Goal: Book appointment/travel/reservation

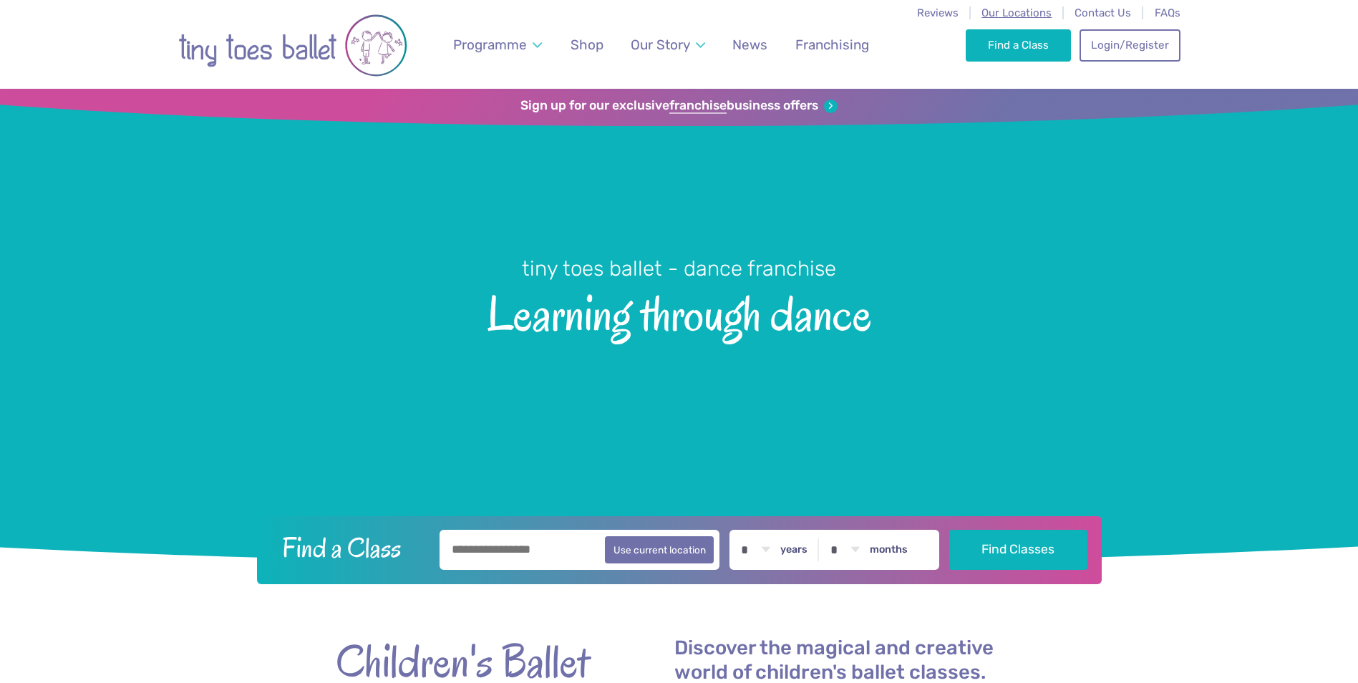
click at [1013, 15] on span "Our Locations" at bounding box center [1016, 12] width 70 height 13
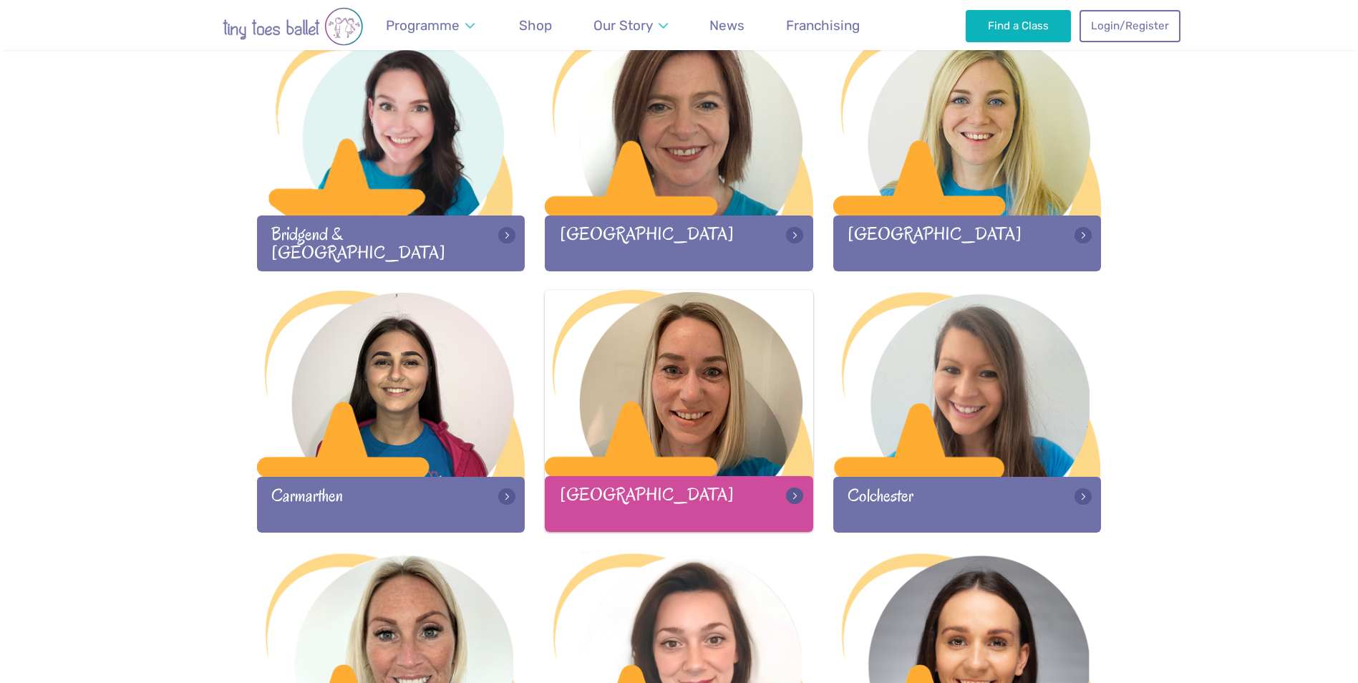
scroll to position [501, 0]
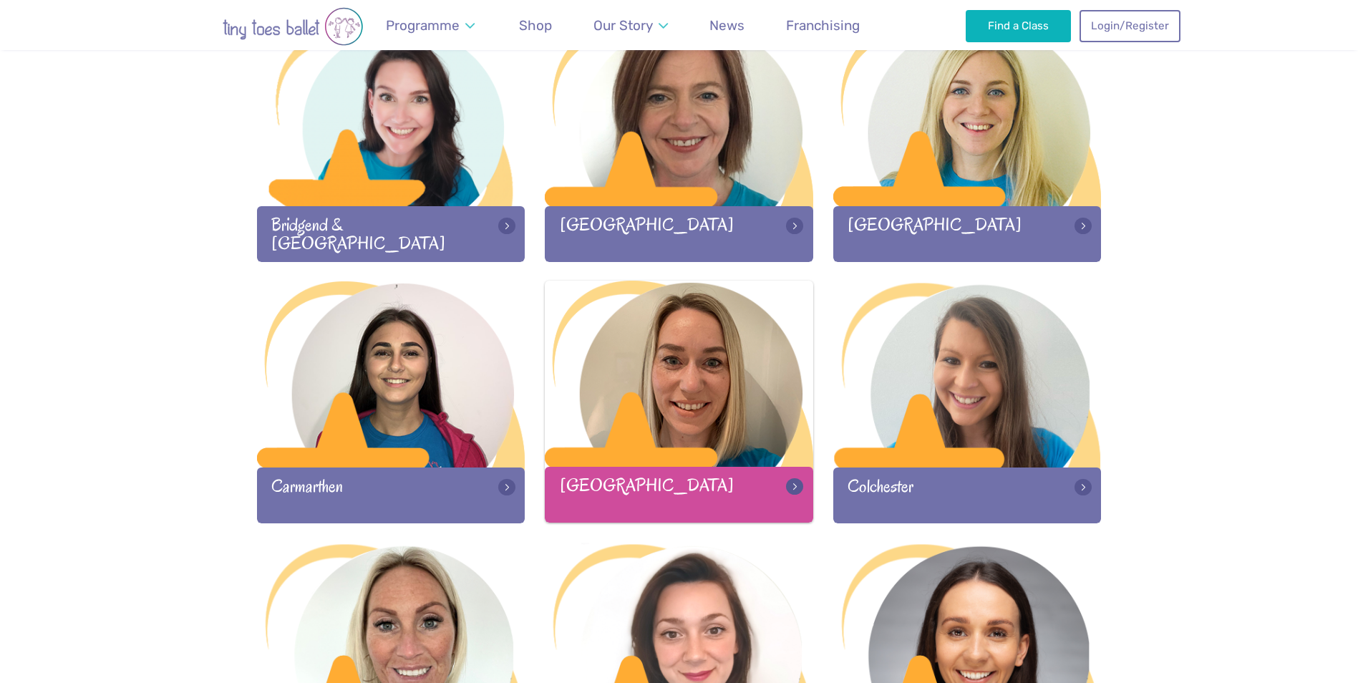
click at [674, 369] on div at bounding box center [679, 375] width 268 height 189
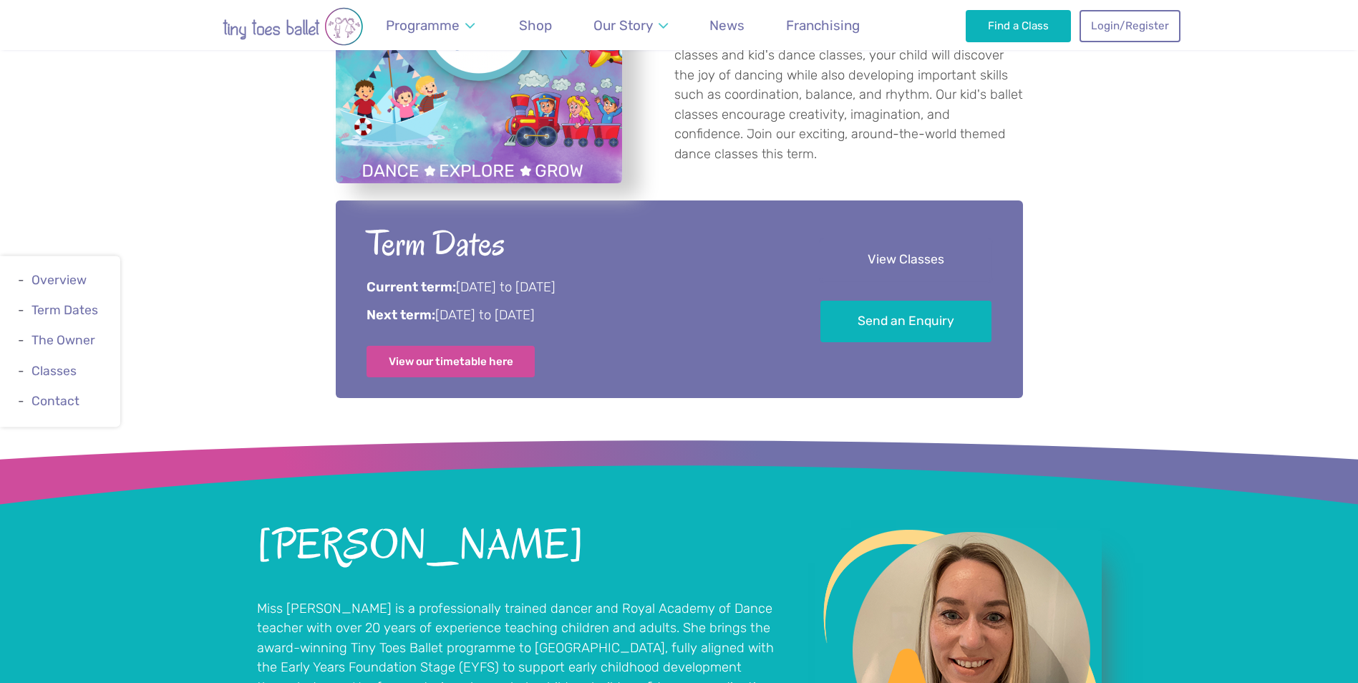
click at [870, 272] on link "View Classes" at bounding box center [905, 260] width 171 height 42
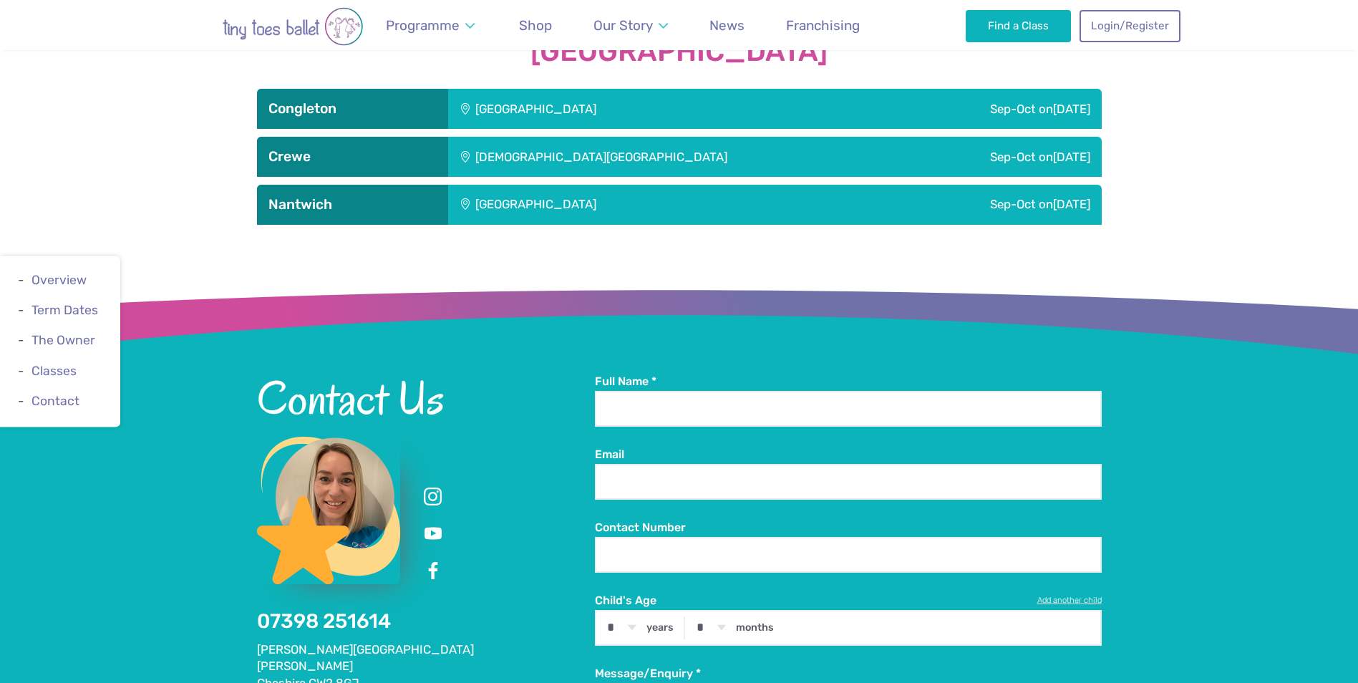
click at [502, 107] on div "Astbury Village Hall" at bounding box center [632, 109] width 369 height 40
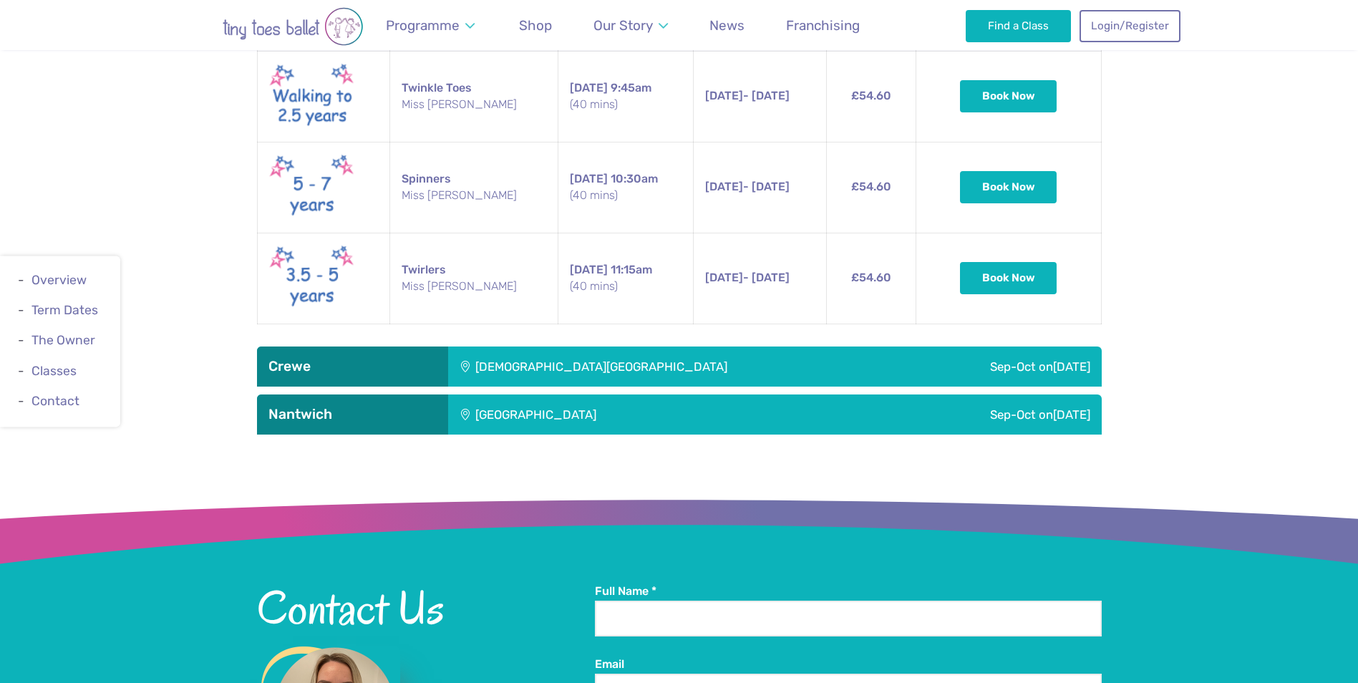
scroll to position [1958, 0]
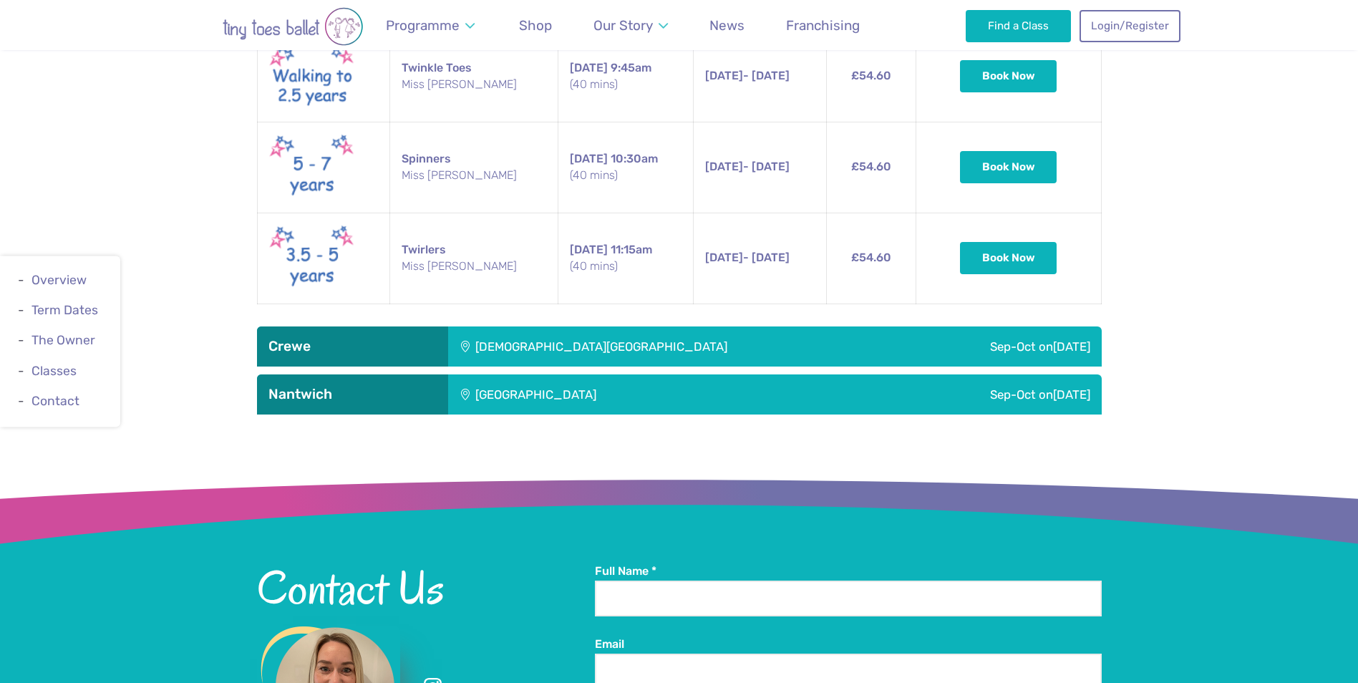
click at [542, 339] on div "St Micheals Church Hall" at bounding box center [677, 346] width 459 height 40
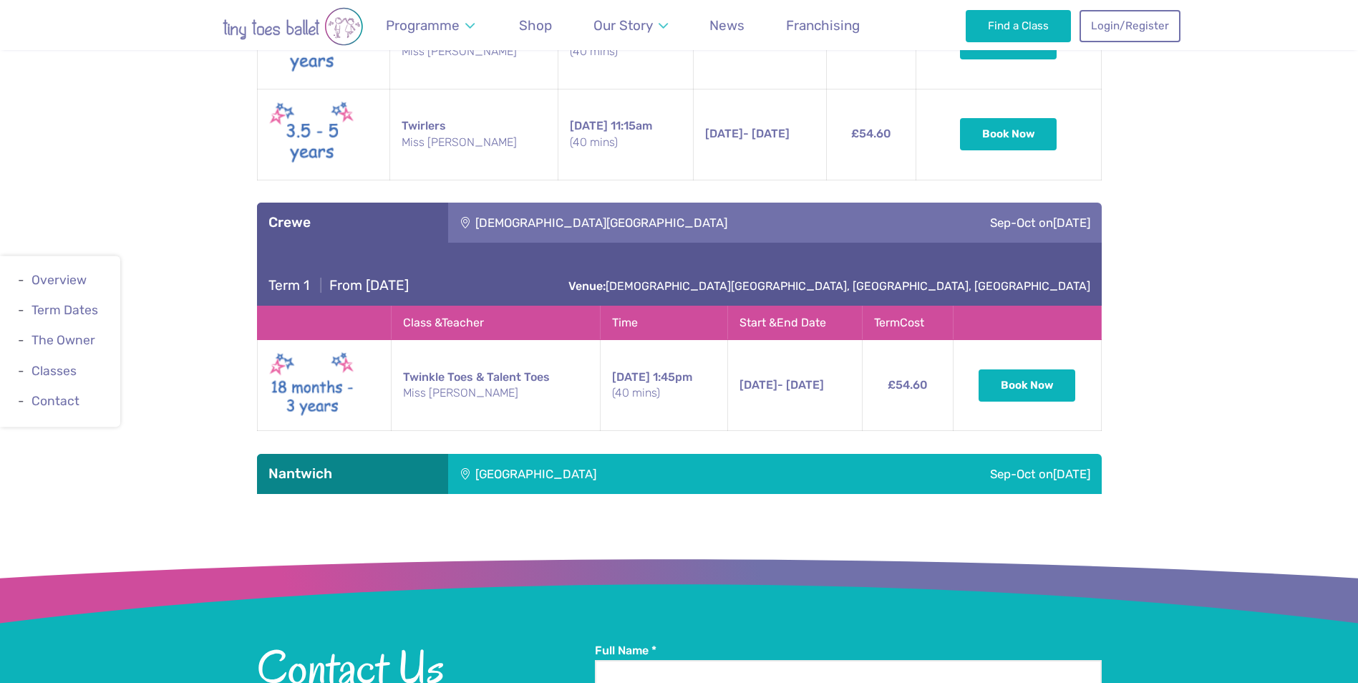
scroll to position [2101, 0]
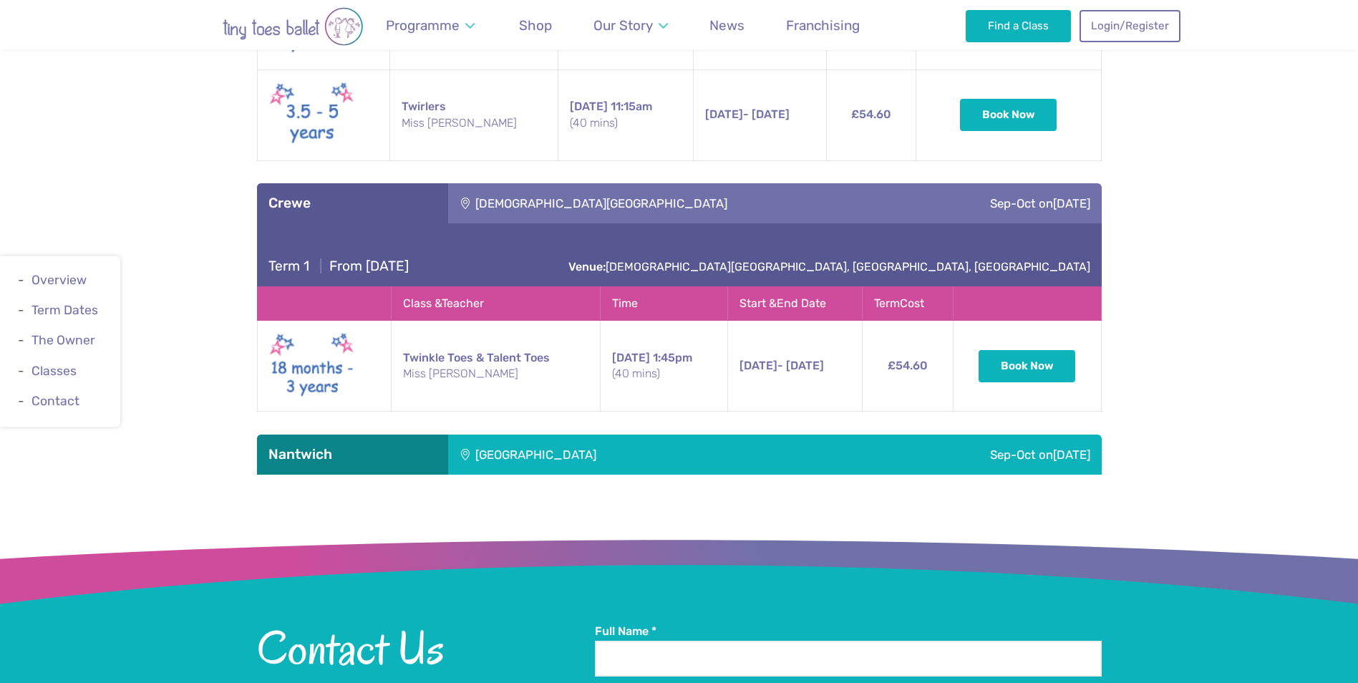
click at [522, 457] on div "Stapeley Community Hall" at bounding box center [632, 454] width 369 height 40
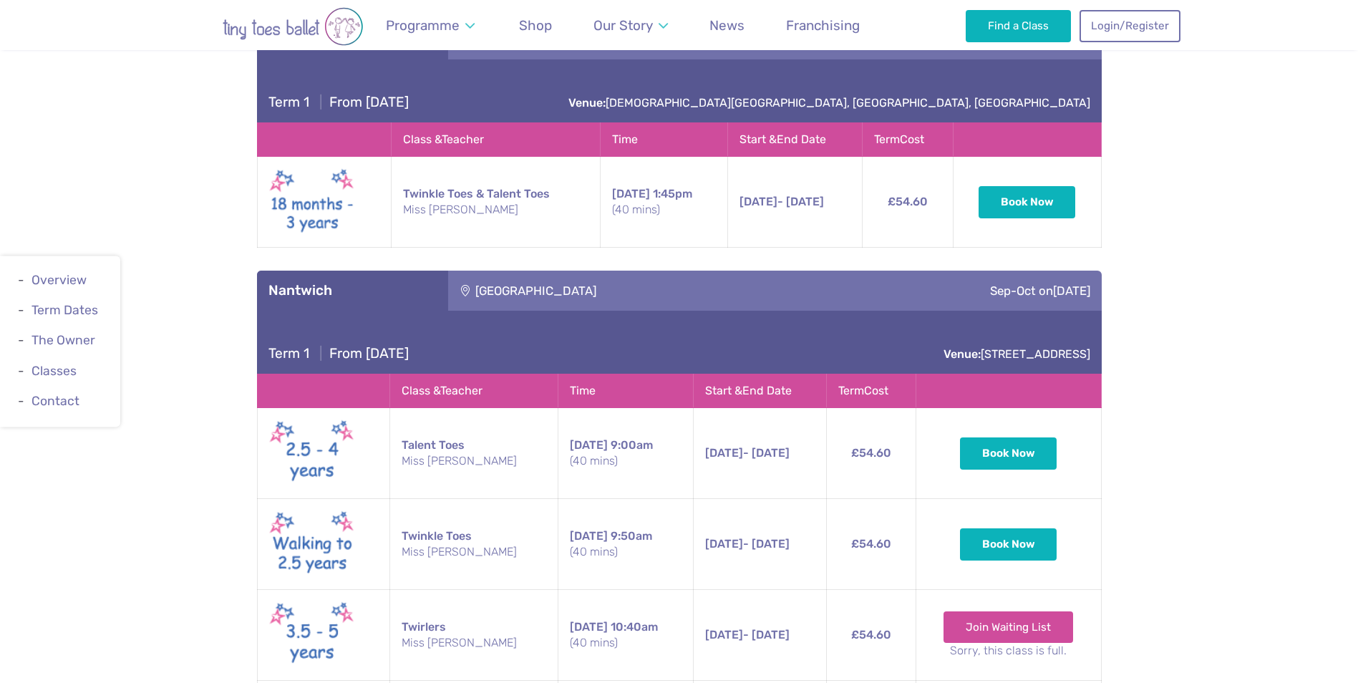
scroll to position [2173, 0]
